Goal: Information Seeking & Learning: Compare options

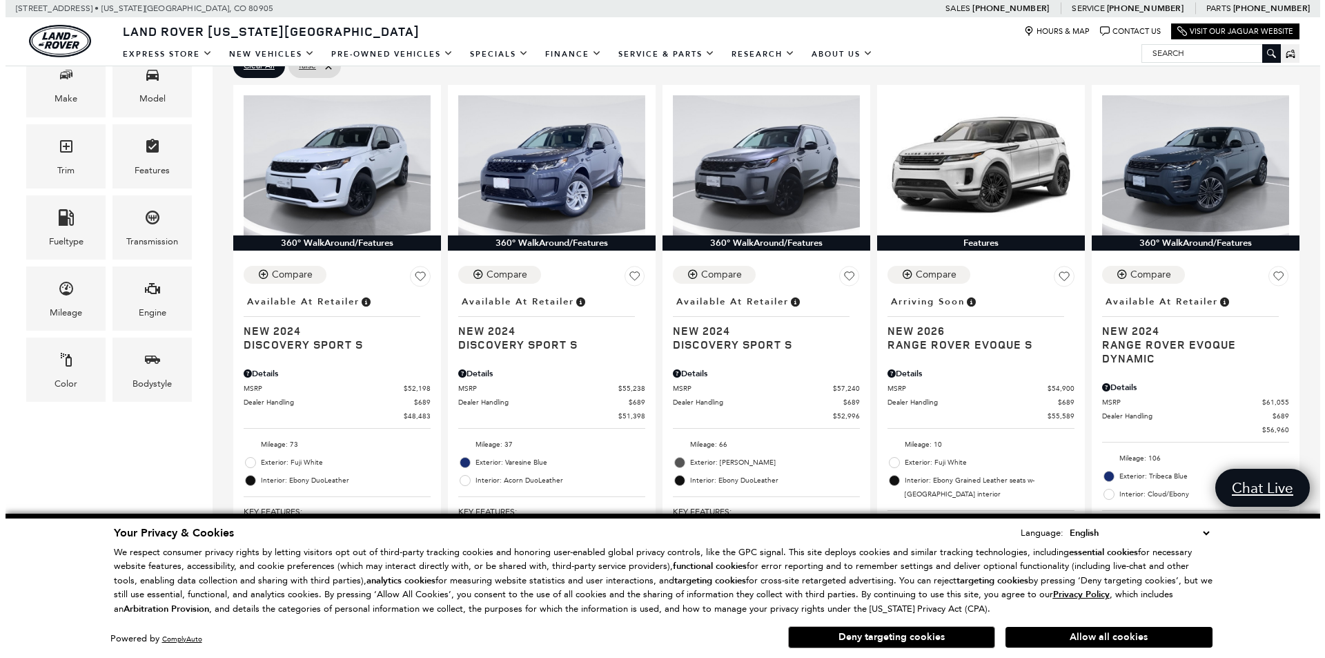
scroll to position [69, 0]
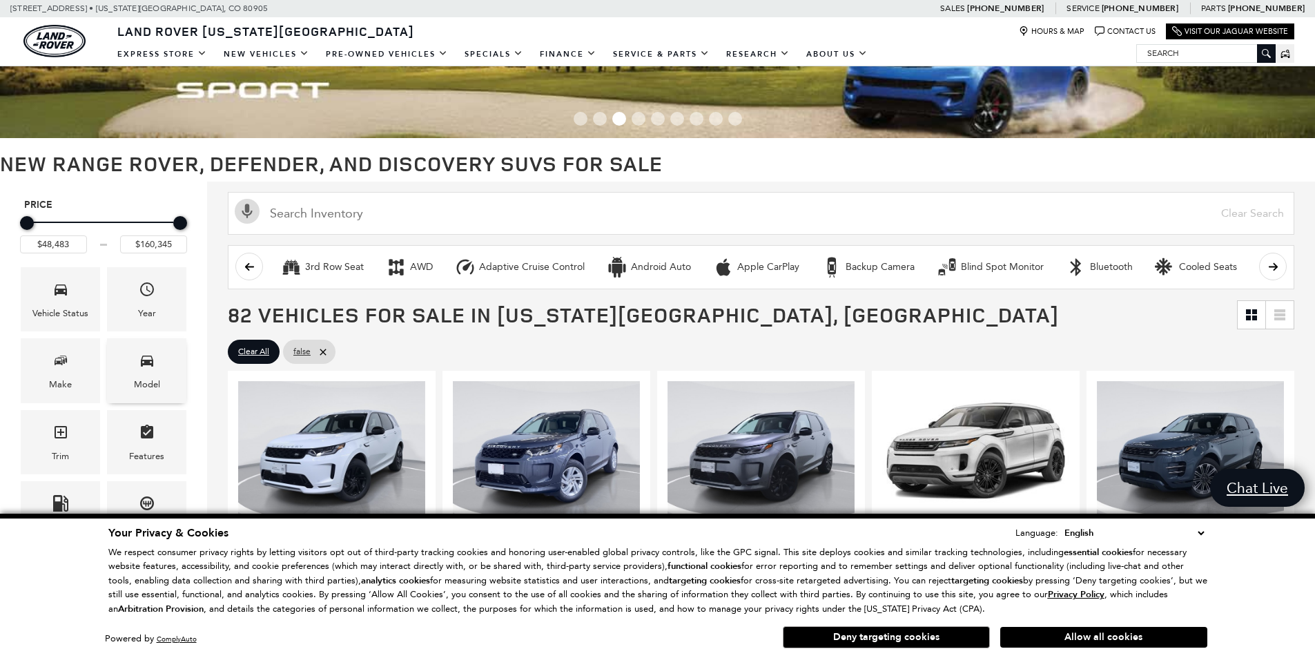
click at [121, 380] on div "Model" at bounding box center [146, 370] width 79 height 64
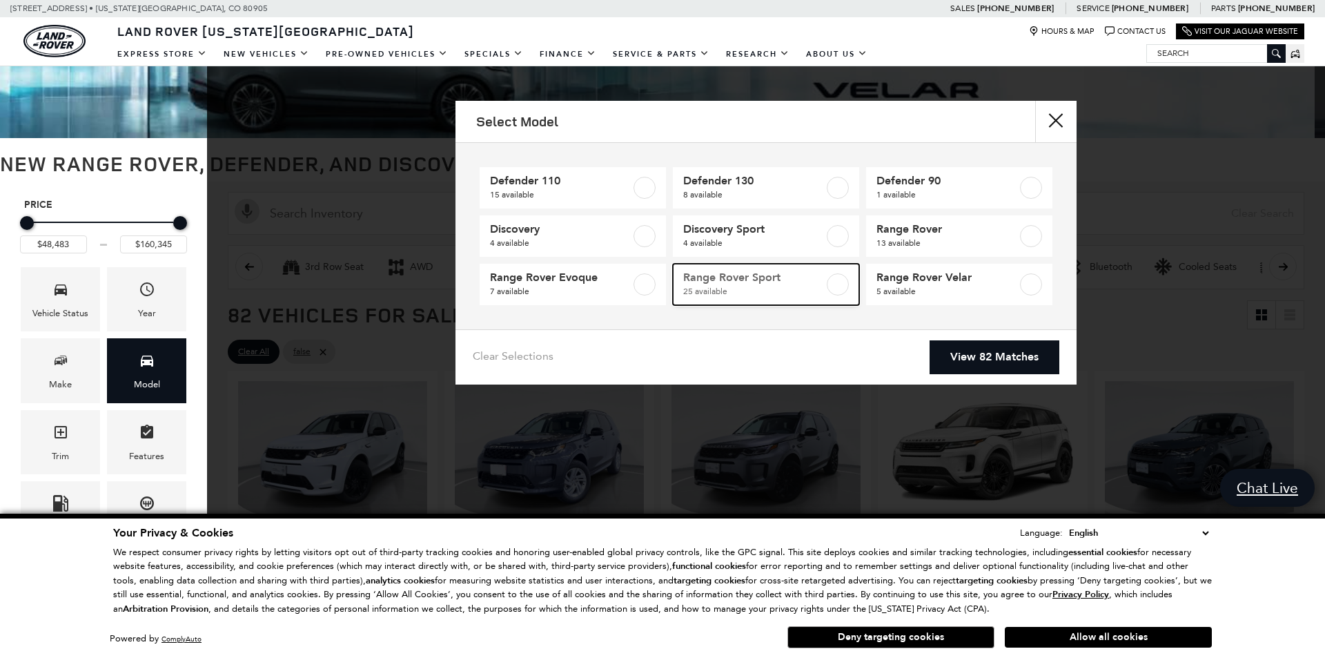
click at [807, 286] on span "25 available" at bounding box center [753, 291] width 141 height 14
type input "$88,075"
type input "$131,120"
checkbox input "true"
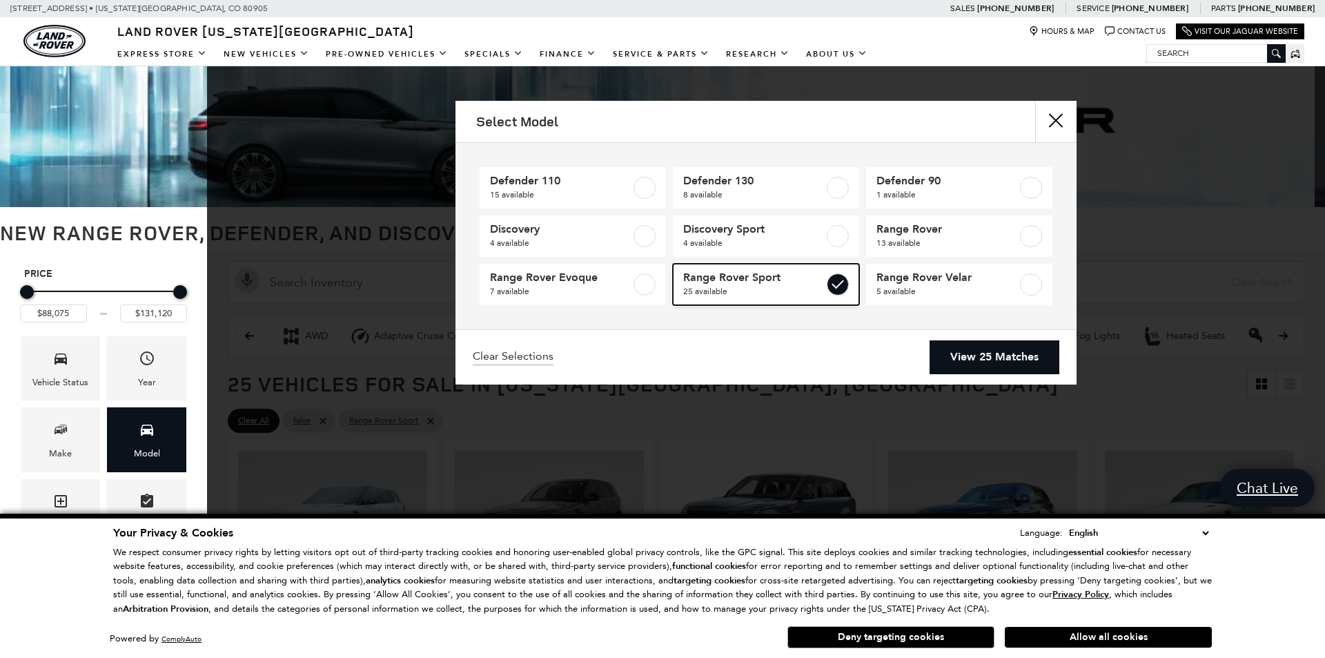
click at [841, 281] on label at bounding box center [838, 284] width 22 height 22
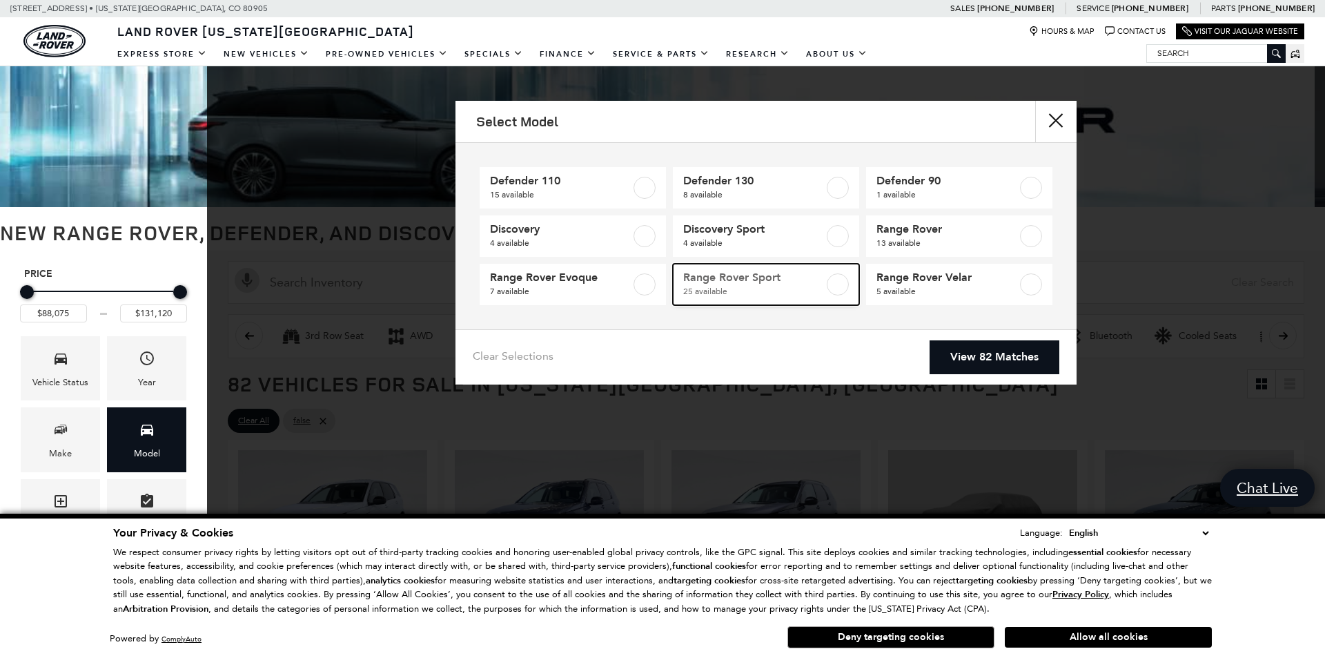
type input "$48,483"
type input "$160,345"
checkbox input "false"
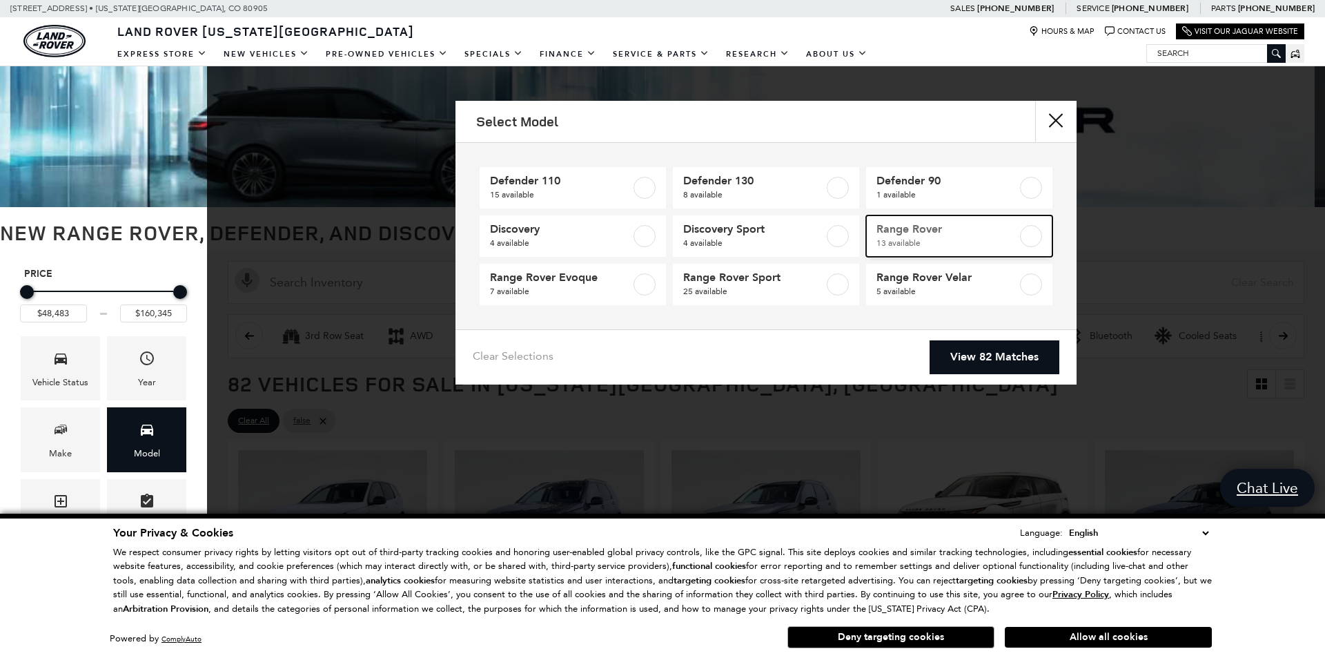
click at [991, 245] on span "13 available" at bounding box center [947, 243] width 141 height 14
type input "$123,385"
checkbox input "true"
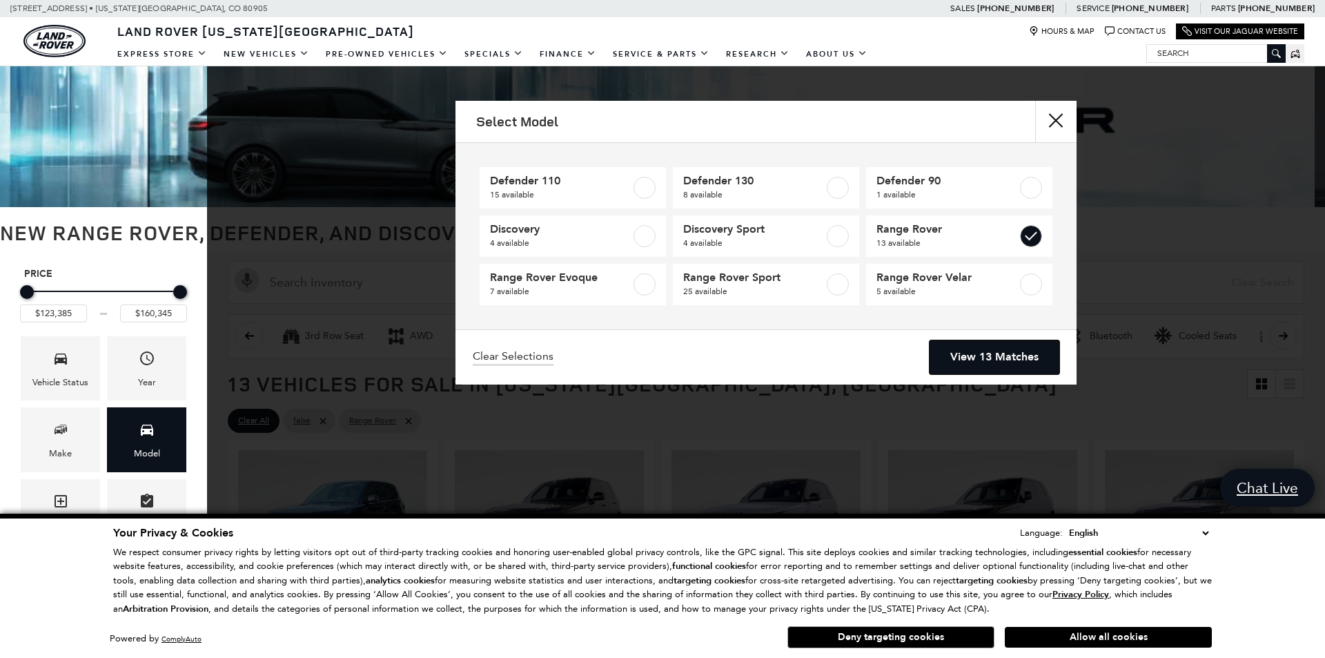
click at [997, 357] on link "View 13 Matches" at bounding box center [995, 357] width 130 height 34
